Goal: Task Accomplishment & Management: Manage account settings

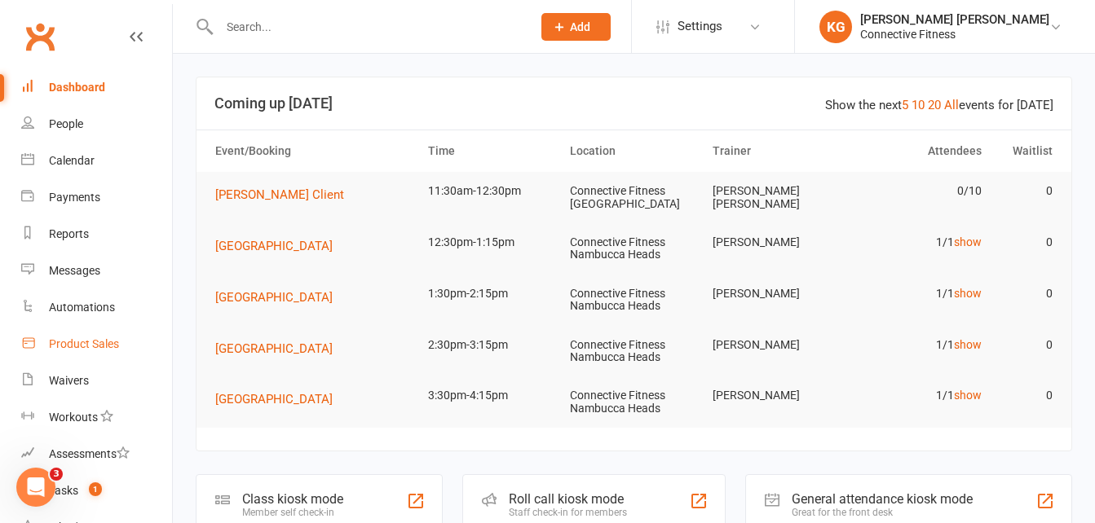
click at [76, 356] on link "Product Sales" at bounding box center [96, 344] width 151 height 37
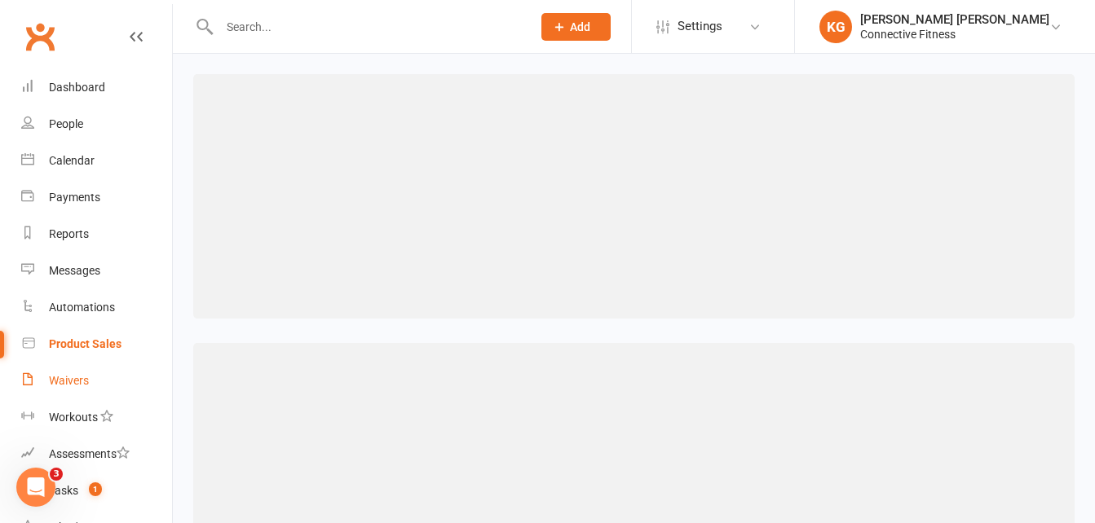
click at [72, 385] on div "Waivers" at bounding box center [69, 380] width 40 height 13
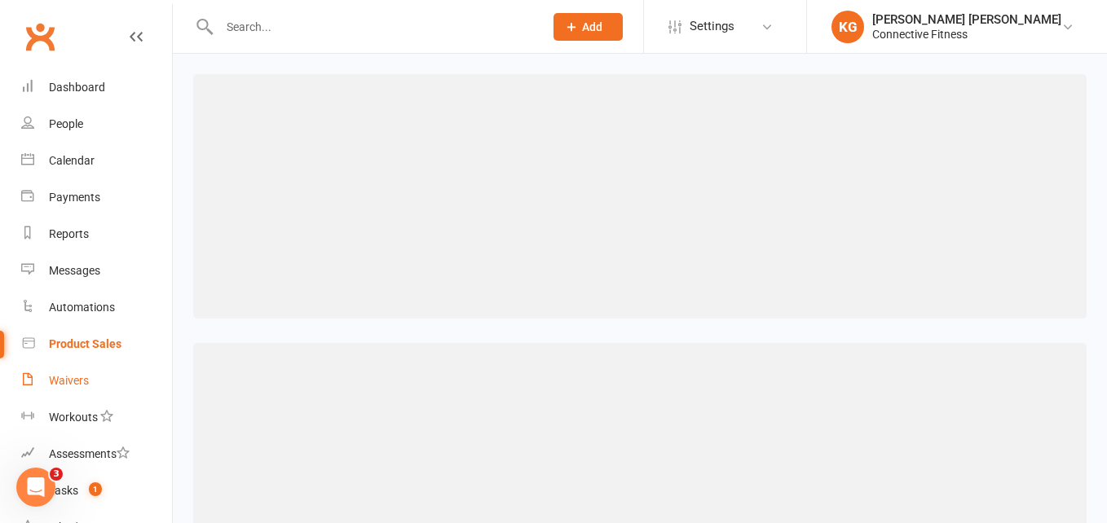
select select "100"
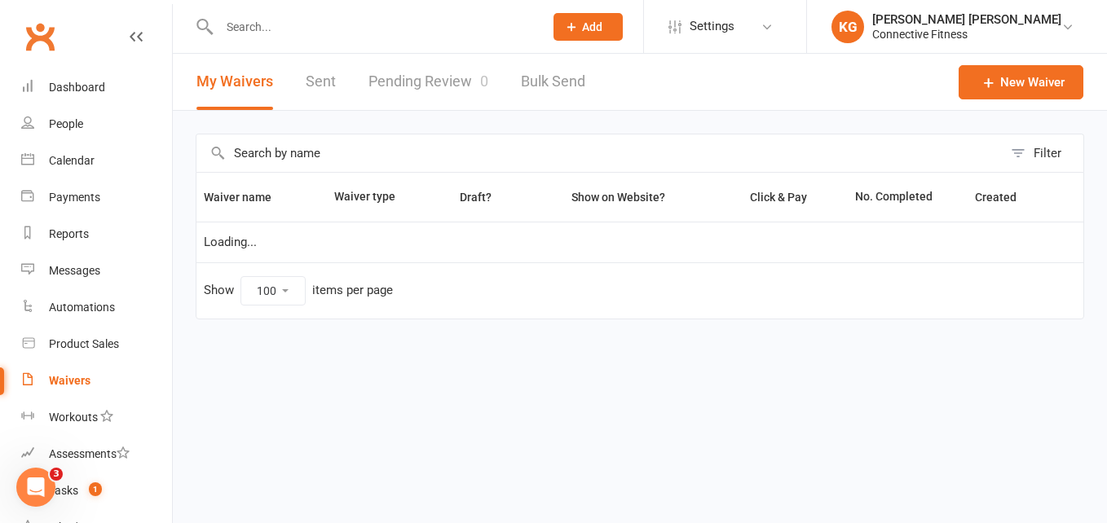
click at [451, 80] on link "Pending Review 0" at bounding box center [428, 82] width 120 height 56
